Goal: Check status: Check status

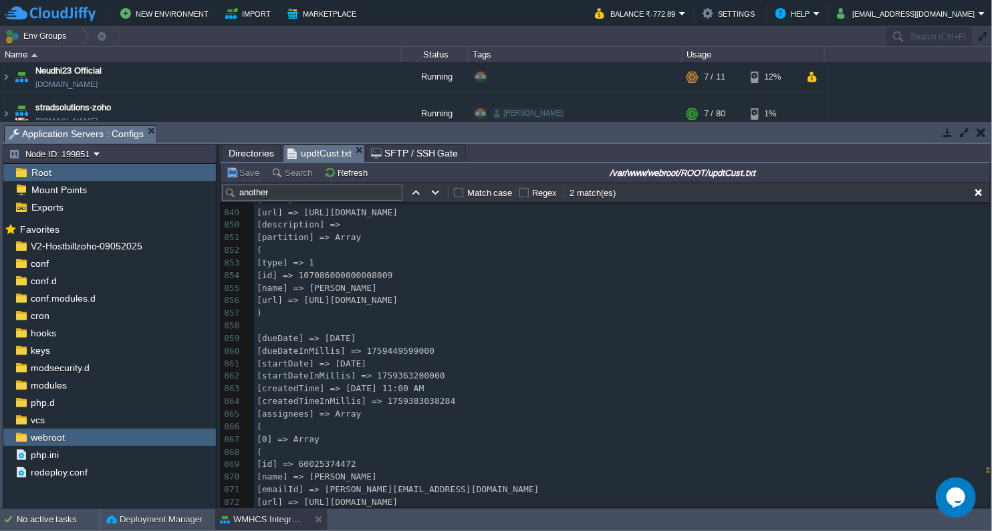
scroll to position [21655, 0]
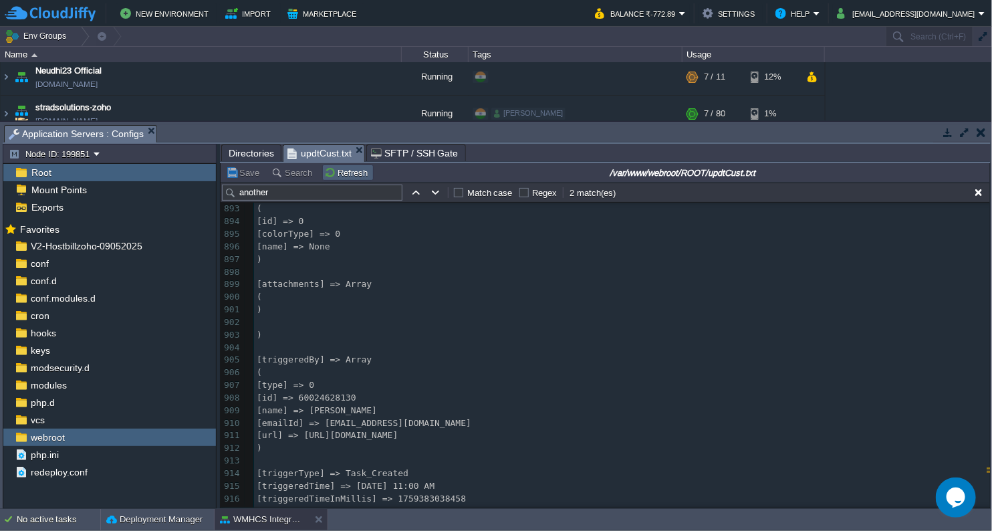
click at [358, 179] on td "Refresh" at bounding box center [347, 172] width 51 height 16
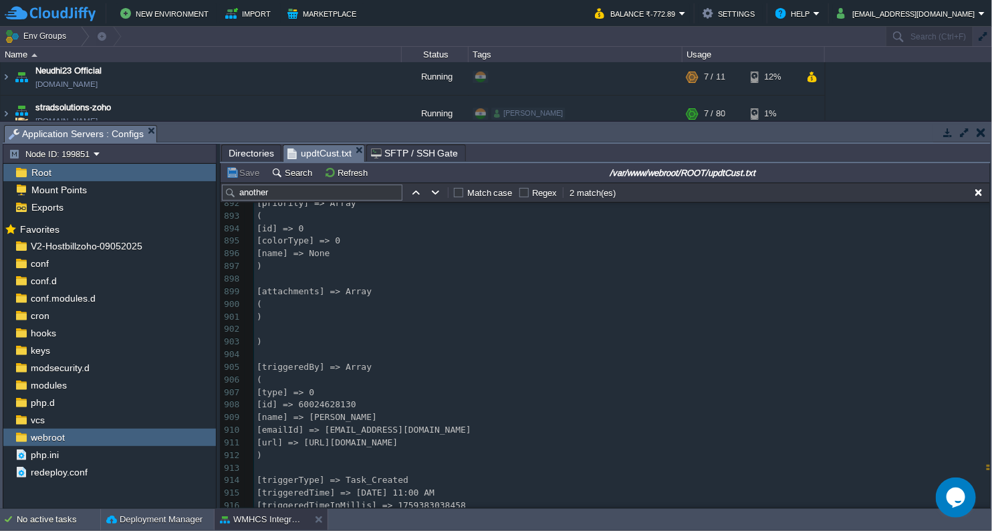
scroll to position [0, 0]
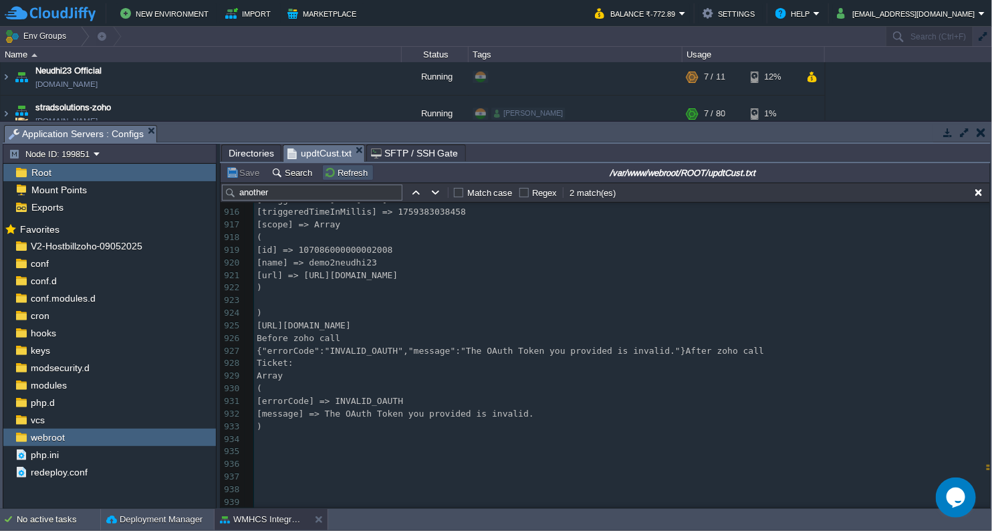
click at [351, 177] on button "Refresh" at bounding box center [347, 172] width 47 height 12
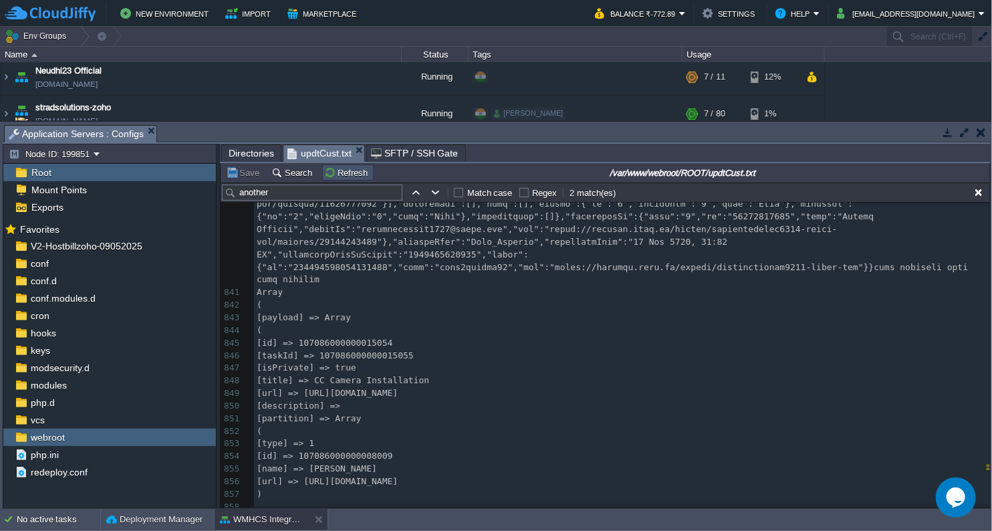
click at [338, 170] on button "Refresh" at bounding box center [347, 172] width 47 height 12
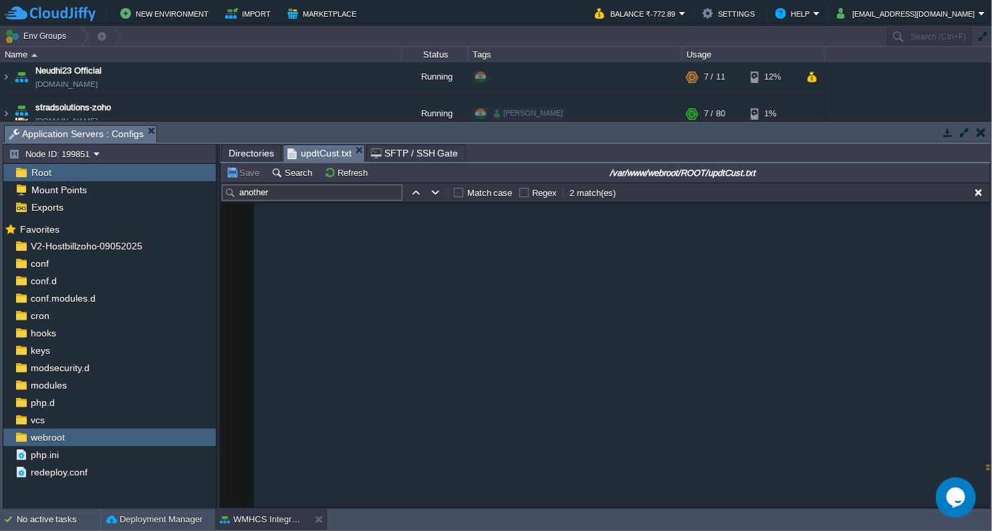
scroll to position [11469, 0]
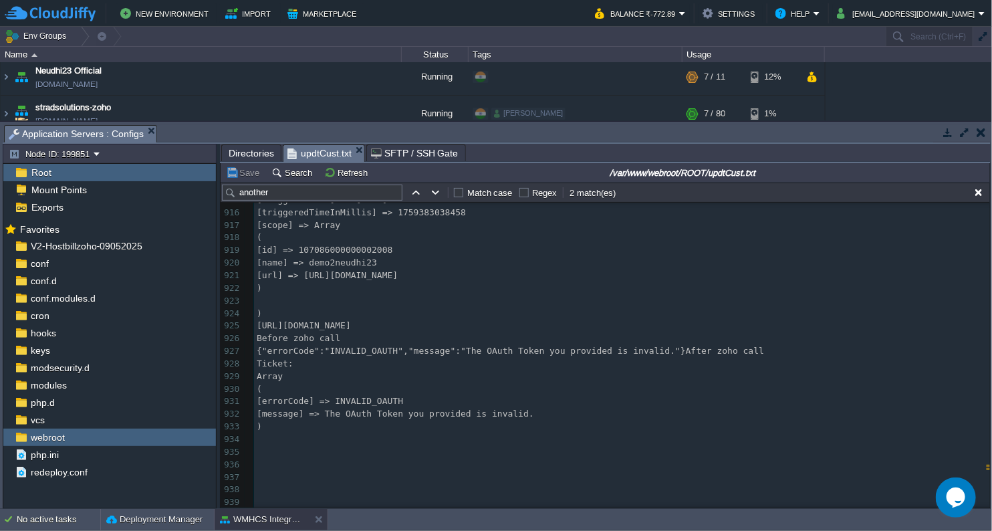
type textarea "-"
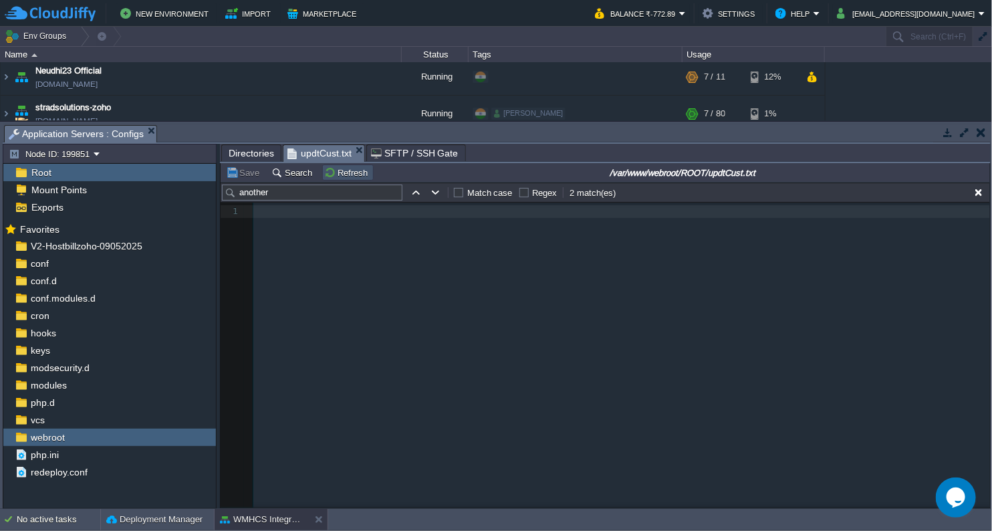
click at [332, 174] on button "Refresh" at bounding box center [347, 172] width 47 height 12
click at [332, 168] on button "Refresh" at bounding box center [347, 172] width 47 height 12
click at [338, 168] on button "Refresh" at bounding box center [347, 172] width 47 height 12
click at [434, 190] on button "button" at bounding box center [436, 192] width 12 height 12
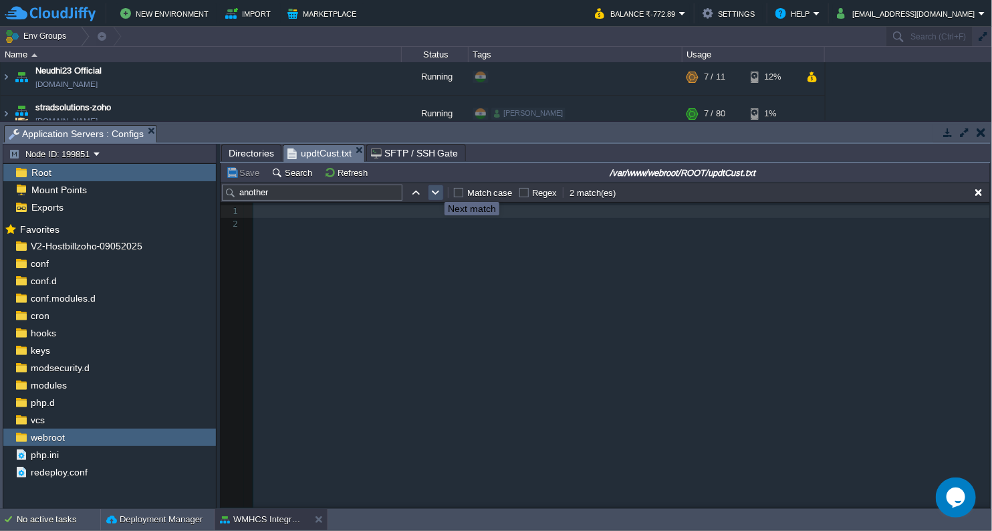
click at [434, 190] on button "button" at bounding box center [436, 192] width 12 height 12
click at [420, 194] on button "button" at bounding box center [416, 192] width 12 height 12
click at [396, 192] on input "another" at bounding box center [312, 192] width 180 height 16
type input "a"
click at [402, 233] on div "2 1 ​ 2 ​" at bounding box center [615, 365] width 789 height 325
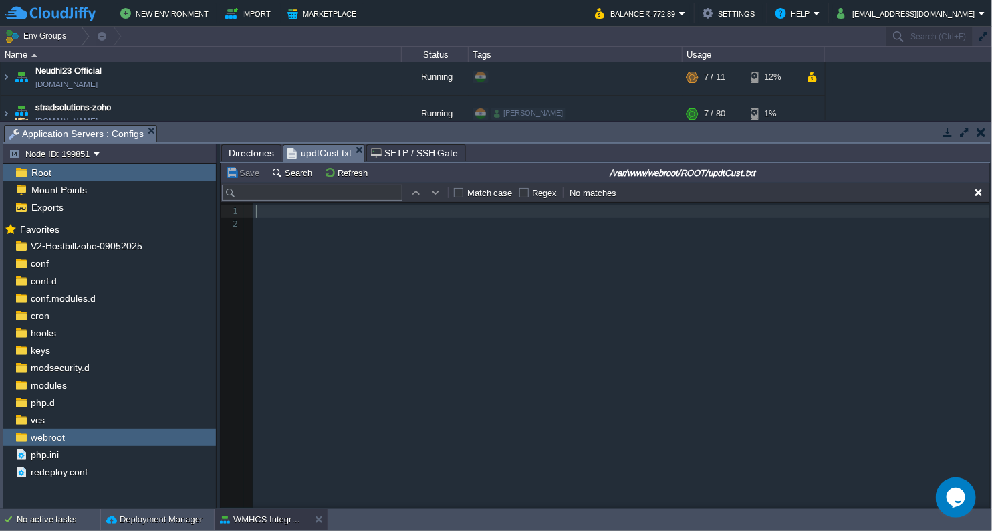
click at [384, 218] on pre "​" at bounding box center [623, 224] width 741 height 13
click at [363, 227] on pre "​" at bounding box center [623, 224] width 741 height 13
click at [329, 178] on button "Refresh" at bounding box center [347, 172] width 47 height 12
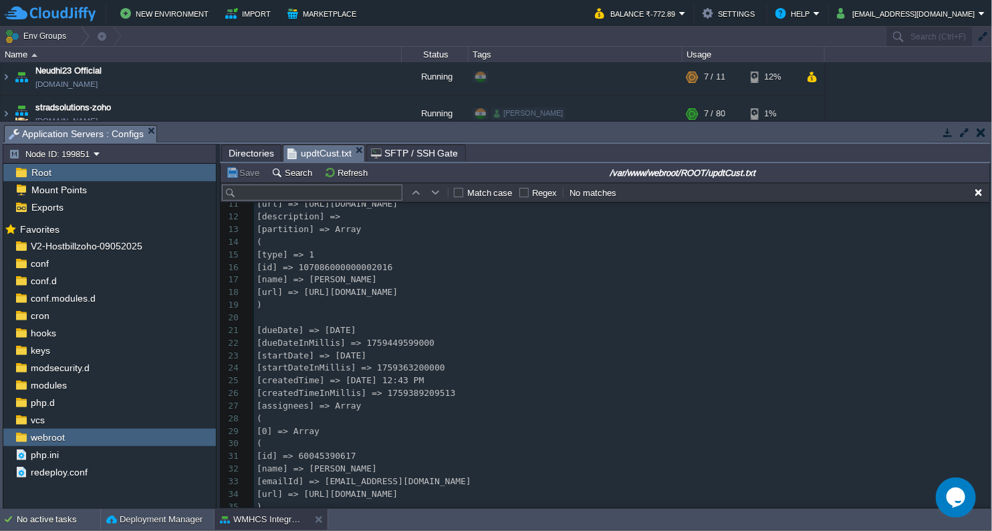
scroll to position [263, 0]
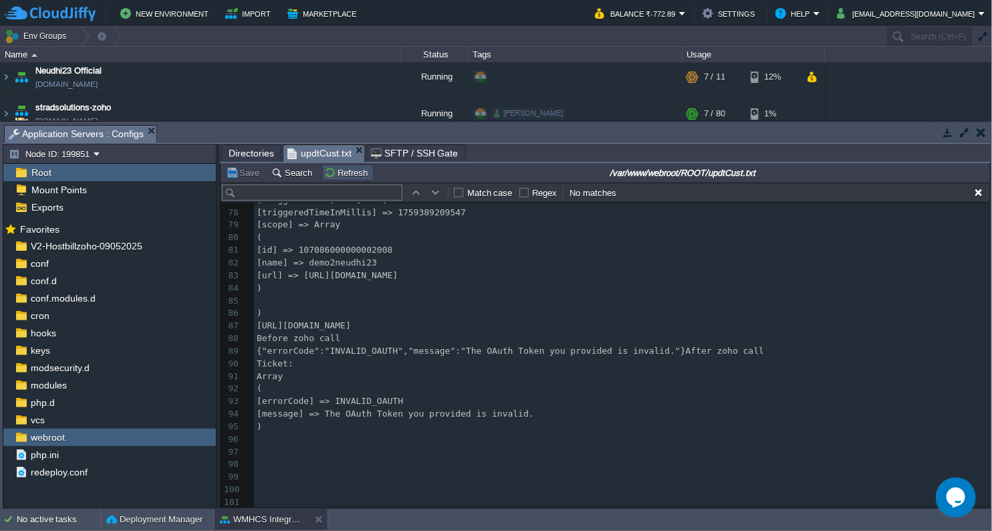
click at [324, 168] on button "Refresh" at bounding box center [347, 172] width 47 height 12
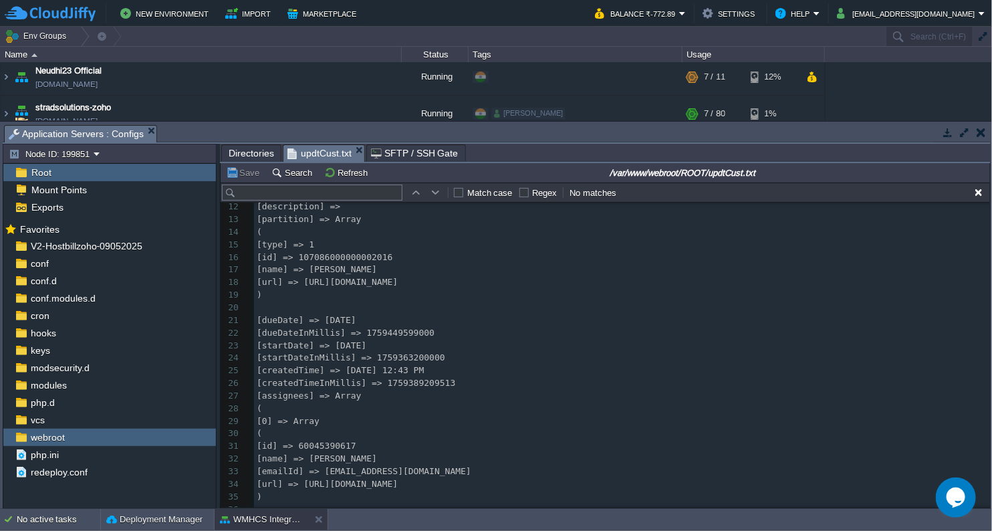
scroll to position [503, 0]
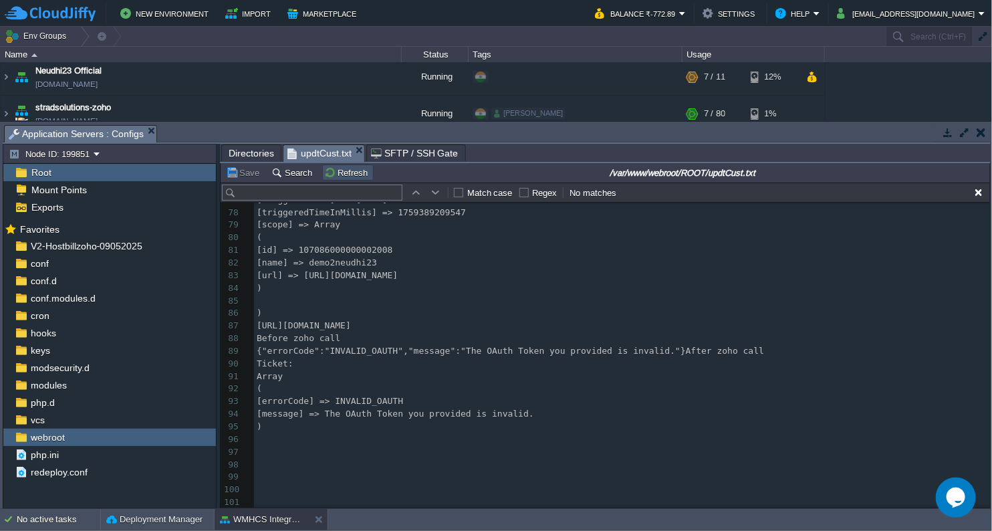
click at [345, 174] on button "Refresh" at bounding box center [347, 172] width 47 height 12
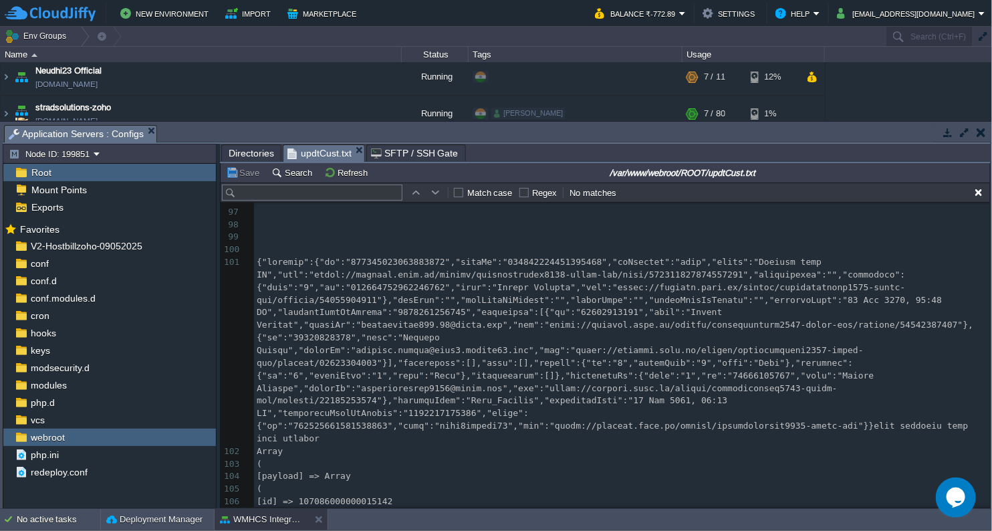
scroll to position [1337, 0]
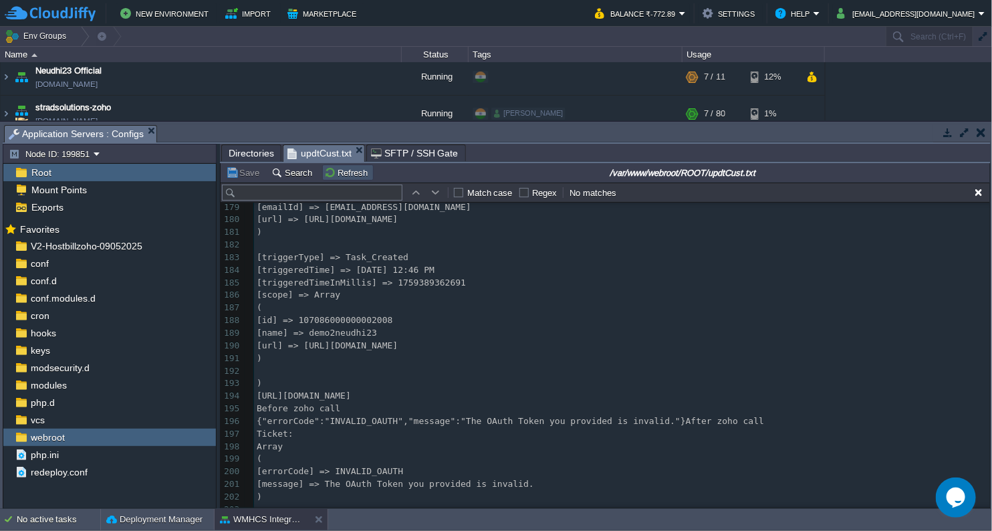
click at [348, 166] on button "Refresh" at bounding box center [347, 172] width 47 height 12
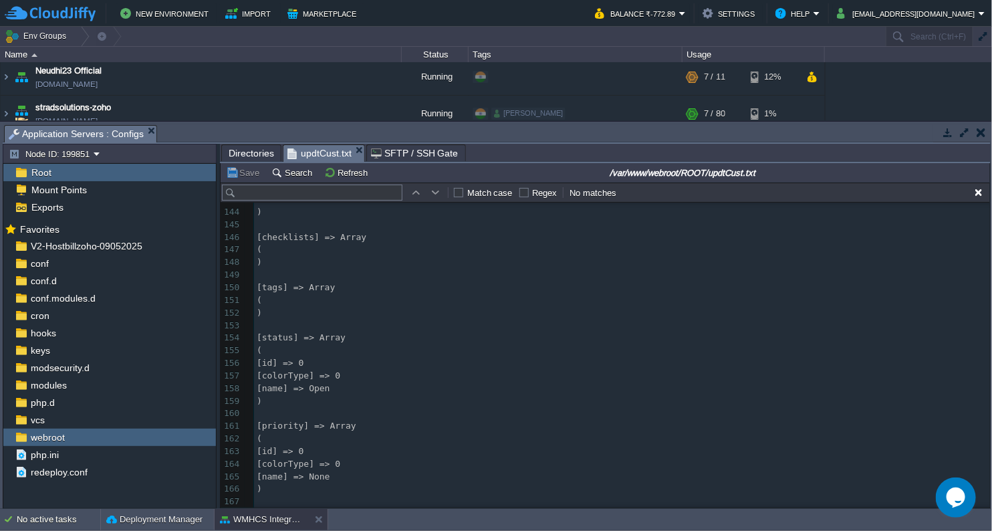
scroll to position [1879, 0]
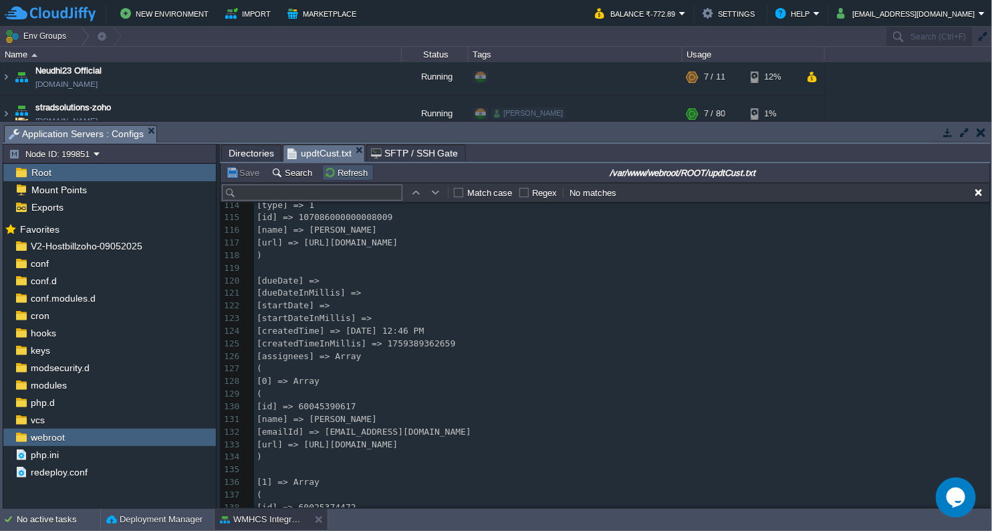
click at [334, 175] on button "Refresh" at bounding box center [347, 172] width 47 height 12
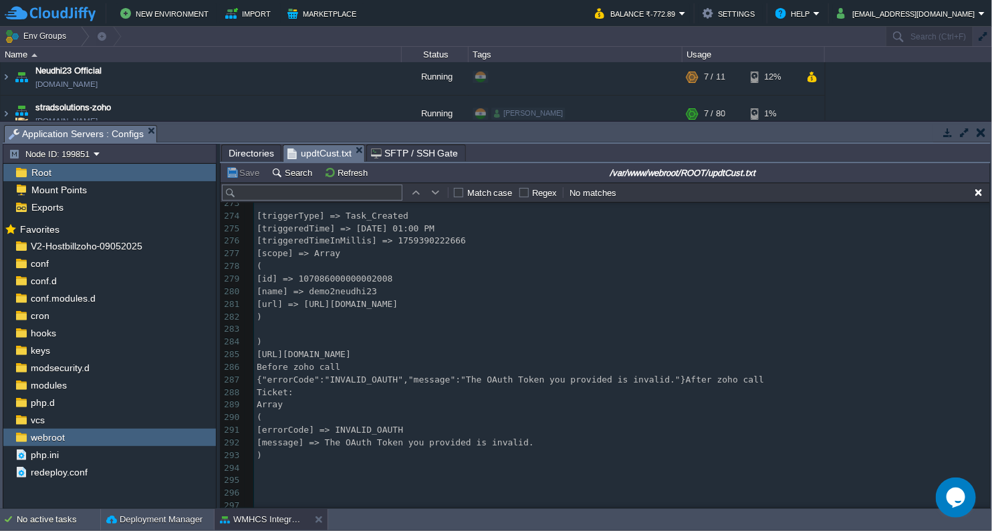
scroll to position [3759, 0]
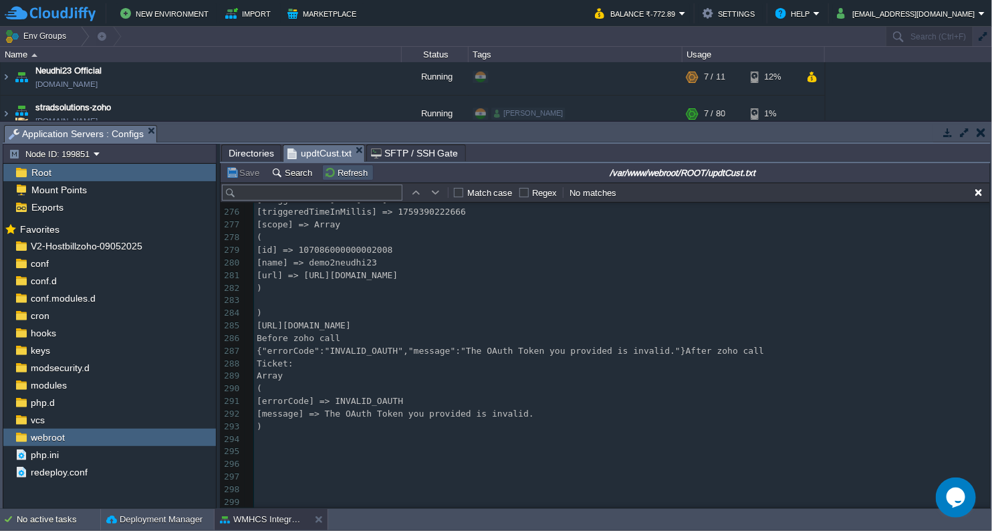
click at [358, 169] on button "Refresh" at bounding box center [347, 172] width 47 height 12
click at [343, 172] on button "Refresh" at bounding box center [347, 172] width 47 height 12
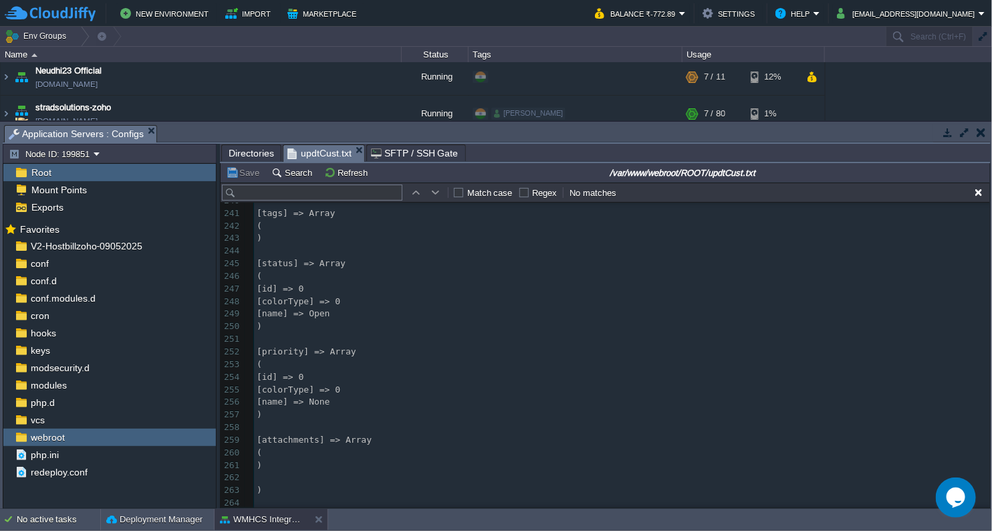
scroll to position [3347, 0]
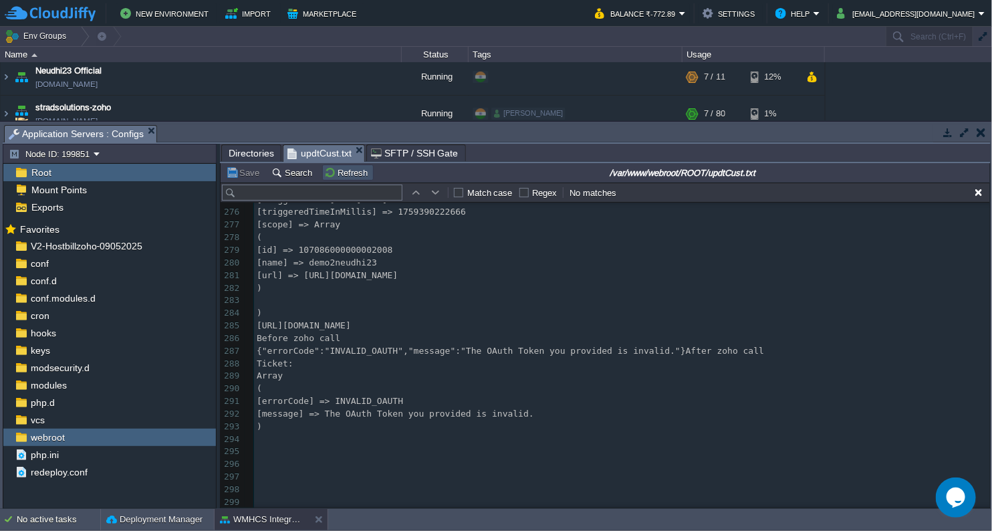
click at [350, 174] on button "Refresh" at bounding box center [347, 172] width 47 height 12
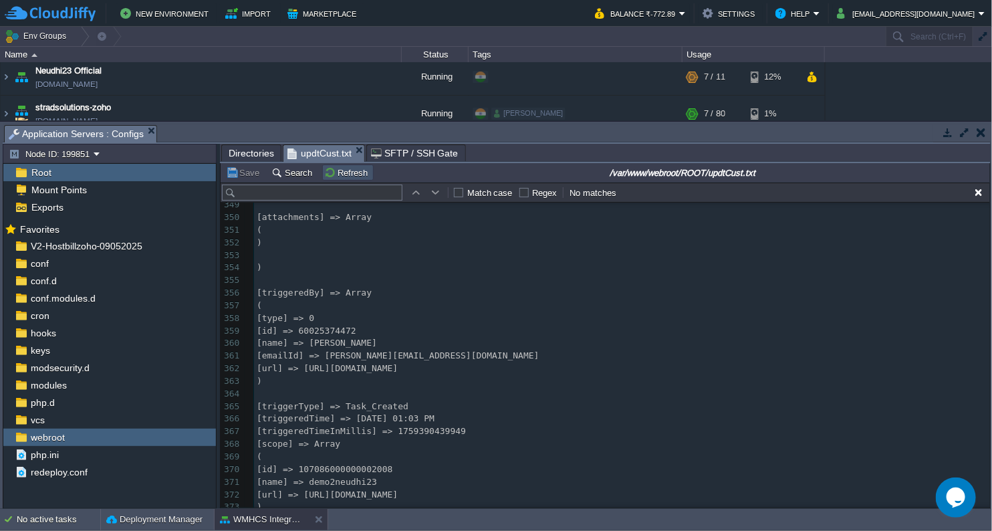
click at [349, 172] on button "Refresh" at bounding box center [347, 172] width 47 height 12
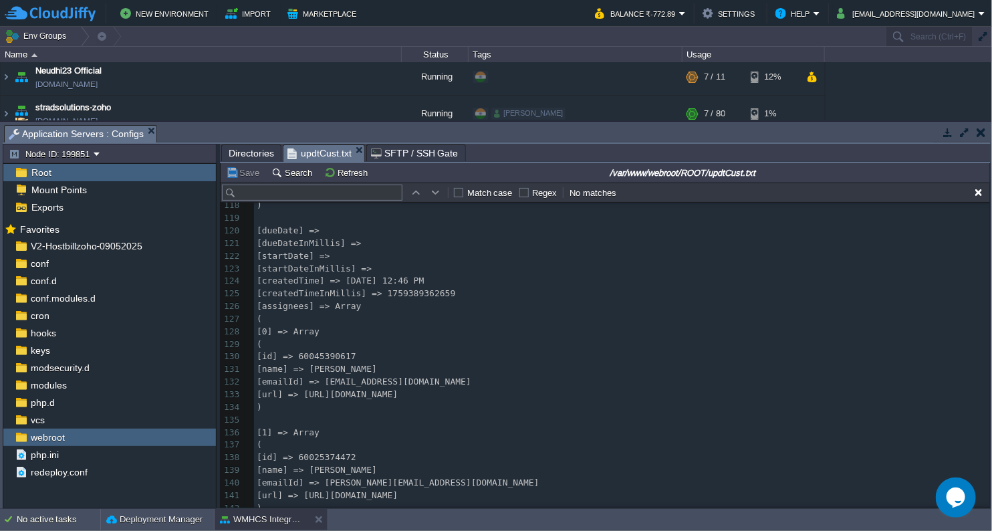
scroll to position [1914, 0]
